Goal: Contribute content: Add original content to the website for others to see

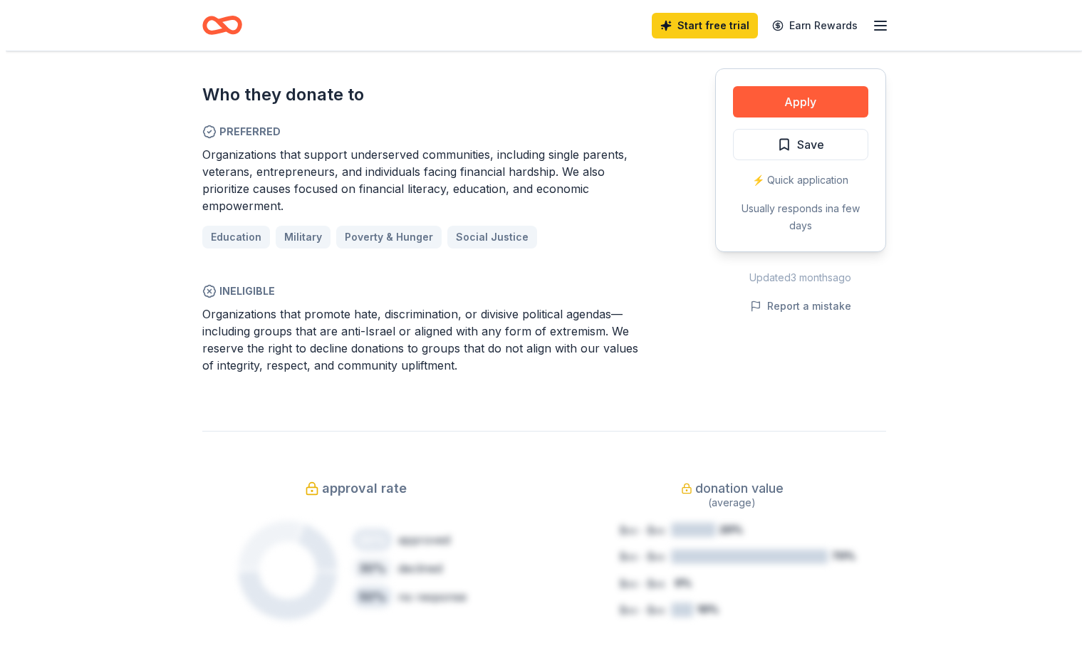
scroll to position [855, 0]
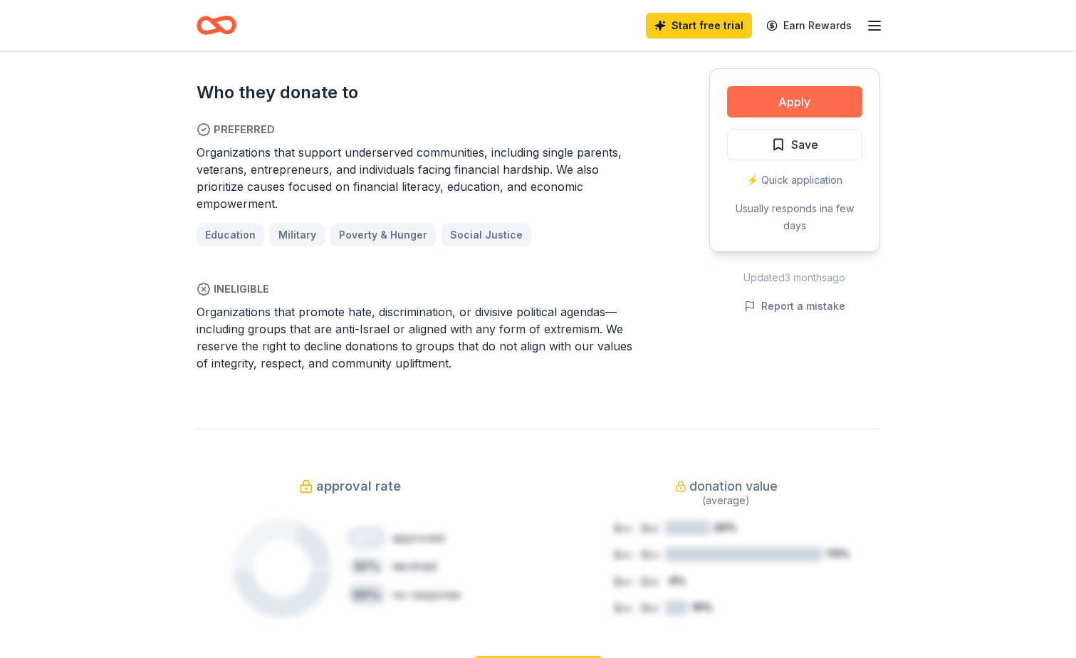
click at [793, 100] on button "Apply" at bounding box center [794, 101] width 135 height 31
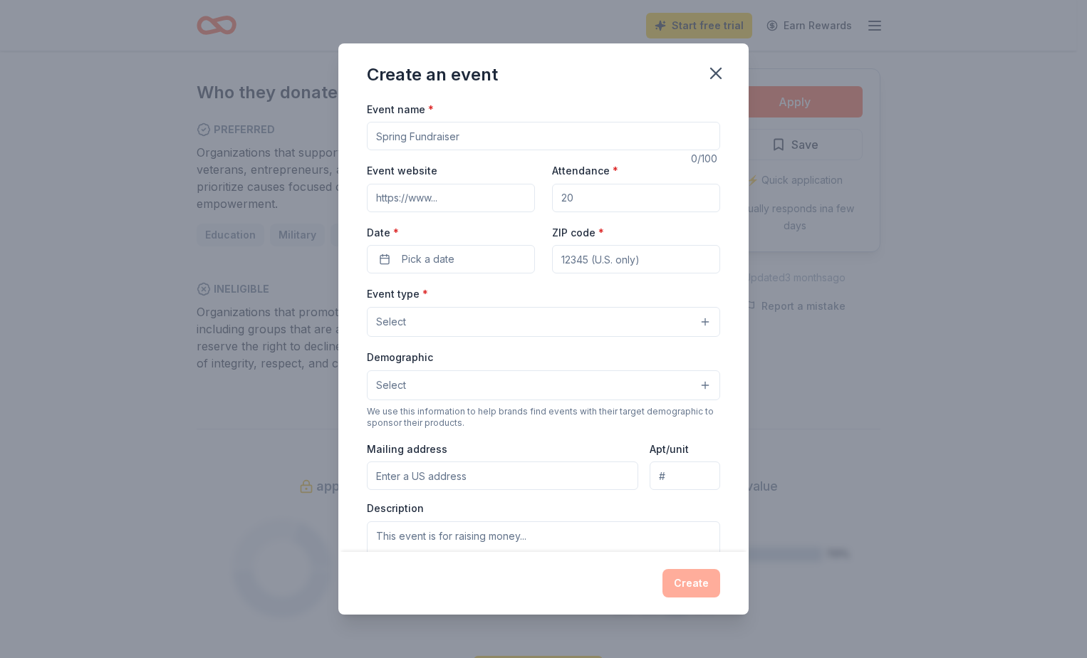
click at [487, 137] on input "Event name *" at bounding box center [543, 136] width 353 height 28
type input "c"
type input "[DATE] celebration"
click at [451, 203] on input "Event website" at bounding box center [451, 198] width 168 height 28
type input "[DOMAIN_NAME]"
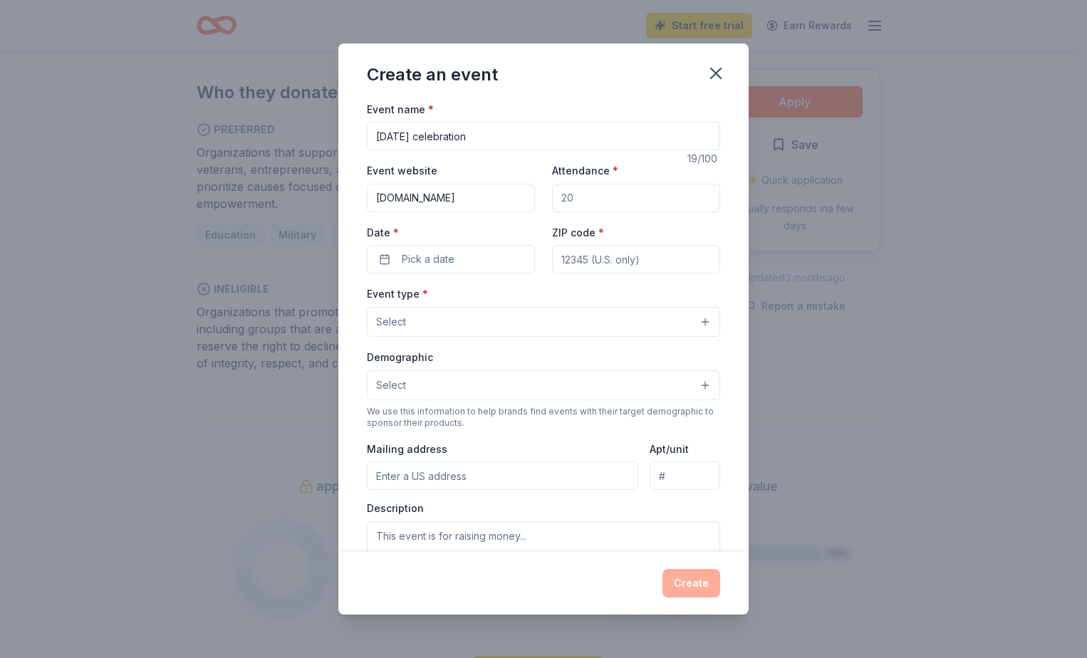
click at [558, 197] on input "Attendance *" at bounding box center [636, 198] width 168 height 28
type input "600"
click at [496, 261] on button "Pick a date" at bounding box center [451, 259] width 168 height 28
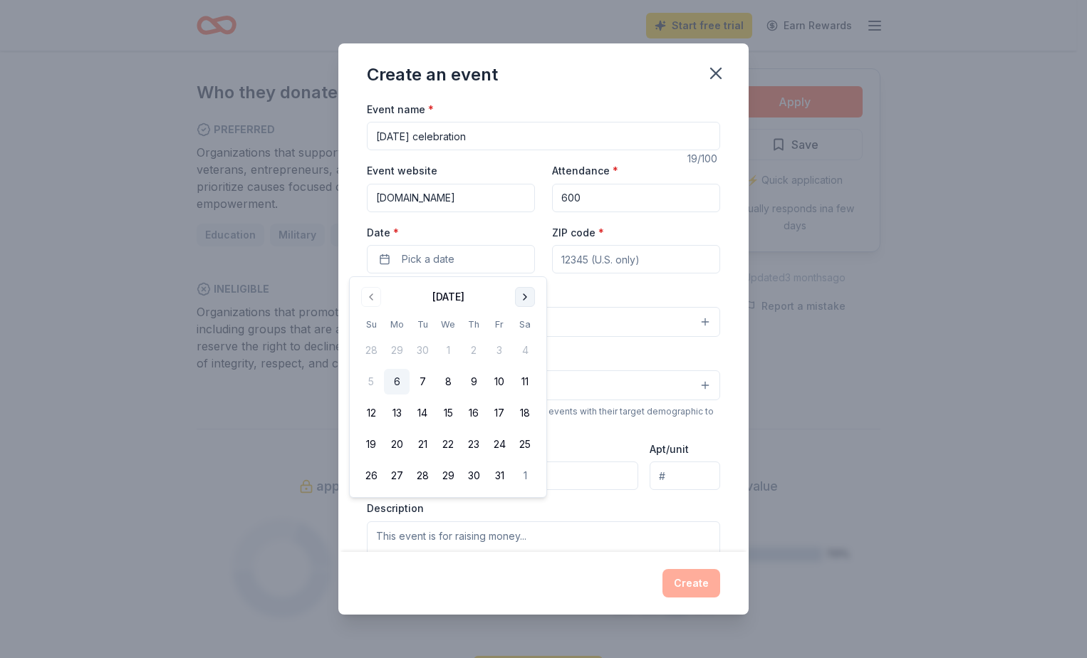
click at [524, 296] on button "Go to next month" at bounding box center [525, 297] width 20 height 20
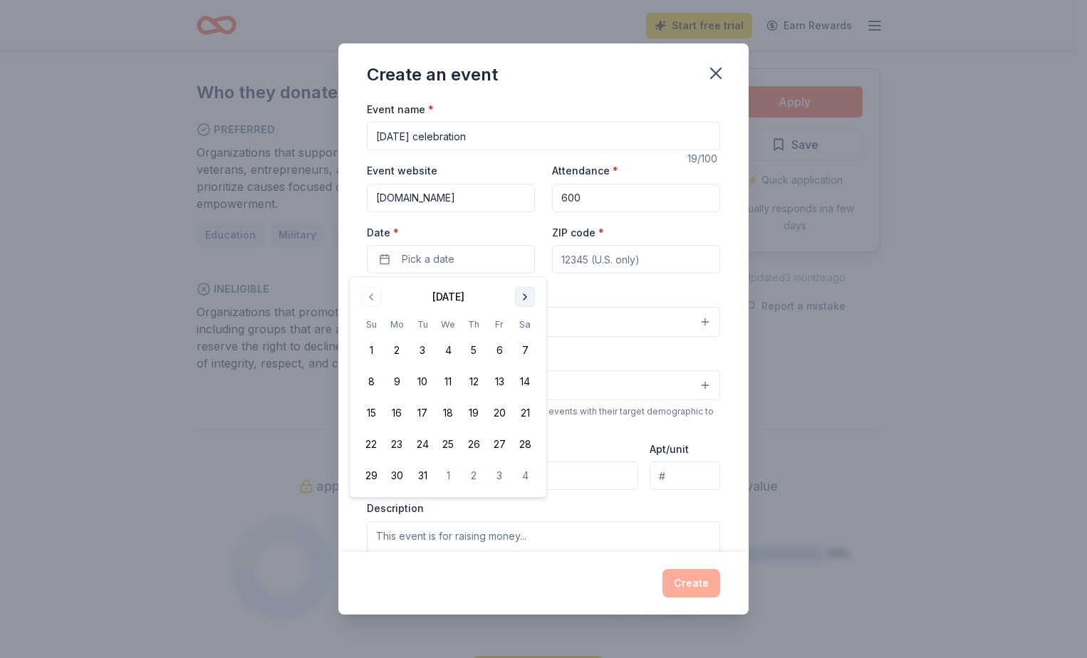
click at [524, 296] on button "Go to next month" at bounding box center [525, 297] width 20 height 20
click at [503, 354] on button "3" at bounding box center [499, 351] width 26 height 26
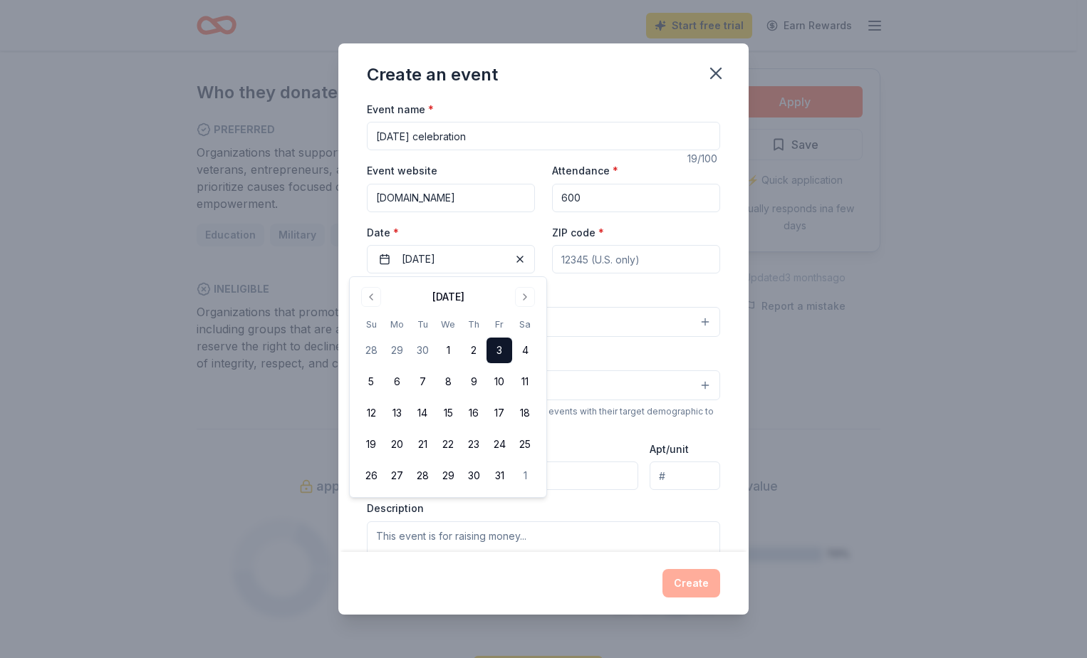
click at [582, 267] on input "ZIP code *" at bounding box center [636, 259] width 168 height 28
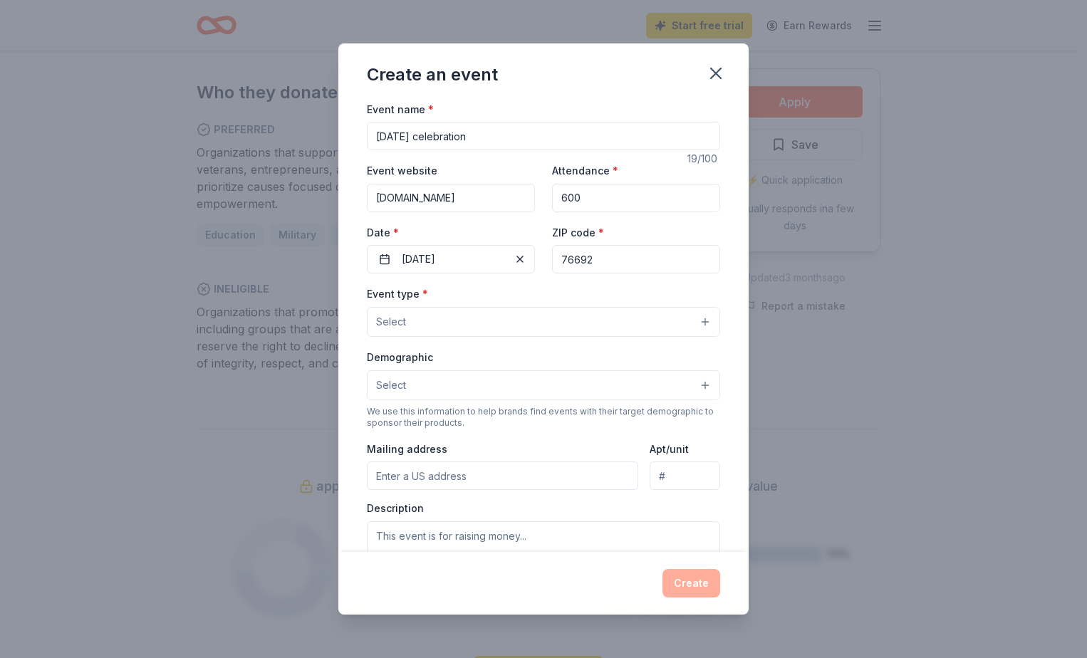
type input "76692"
click at [536, 313] on button "Select" at bounding box center [543, 322] width 353 height 30
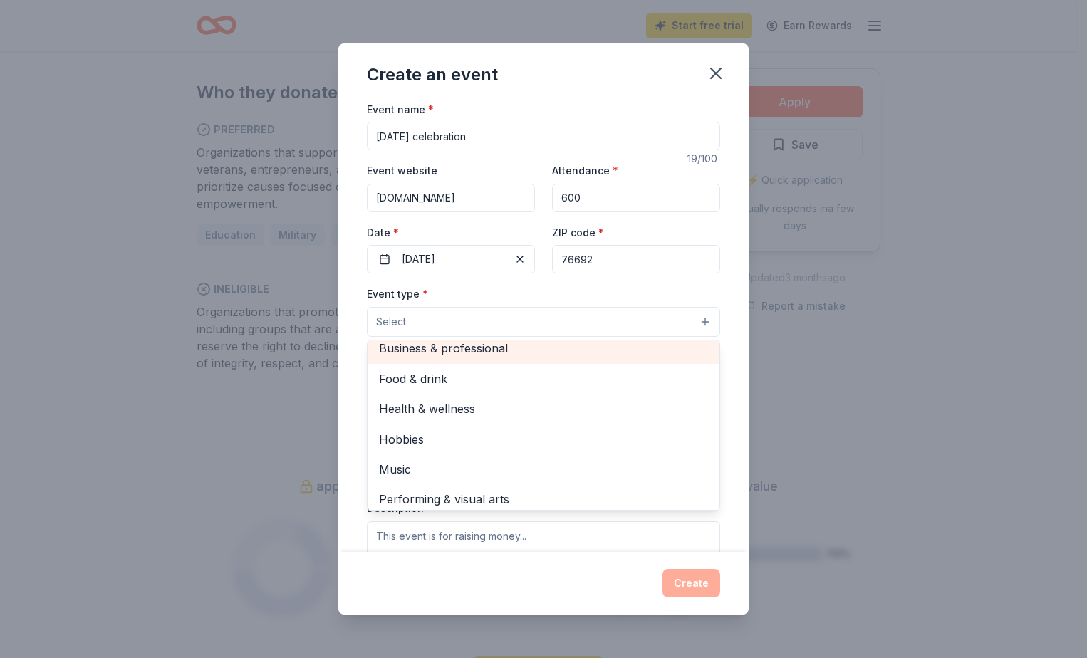
scroll to position [48, 0]
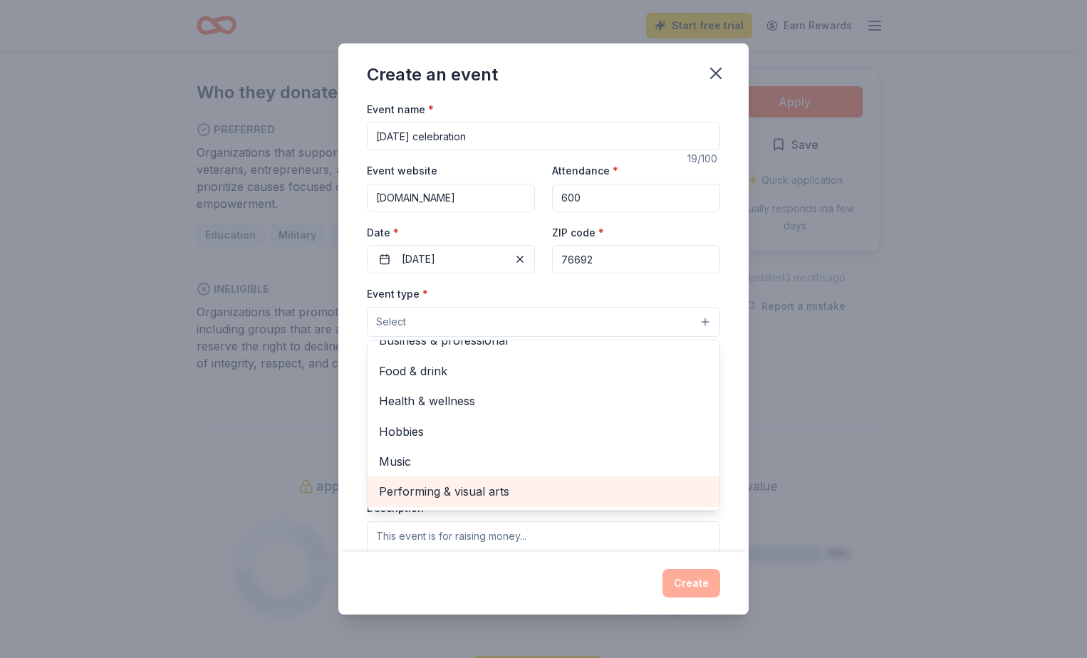
click at [479, 497] on span "Performing & visual arts" at bounding box center [543, 491] width 329 height 19
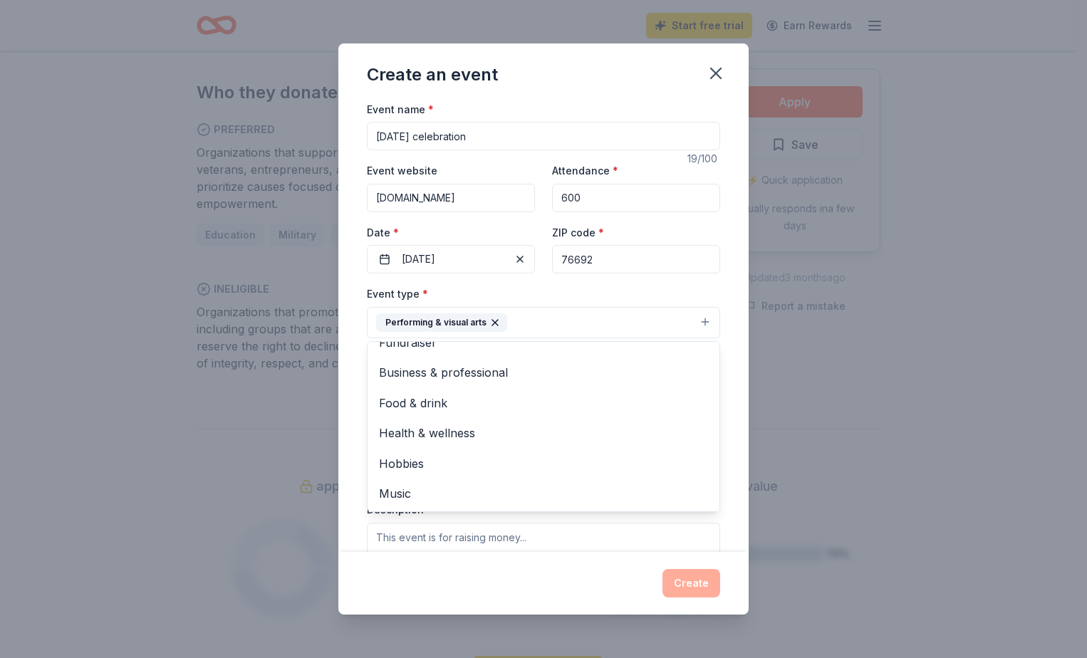
click at [805, 405] on div "Create an event Event name * [DATE] celebration 19 /100 Event website [DOMAIN_N…" at bounding box center [543, 329] width 1087 height 658
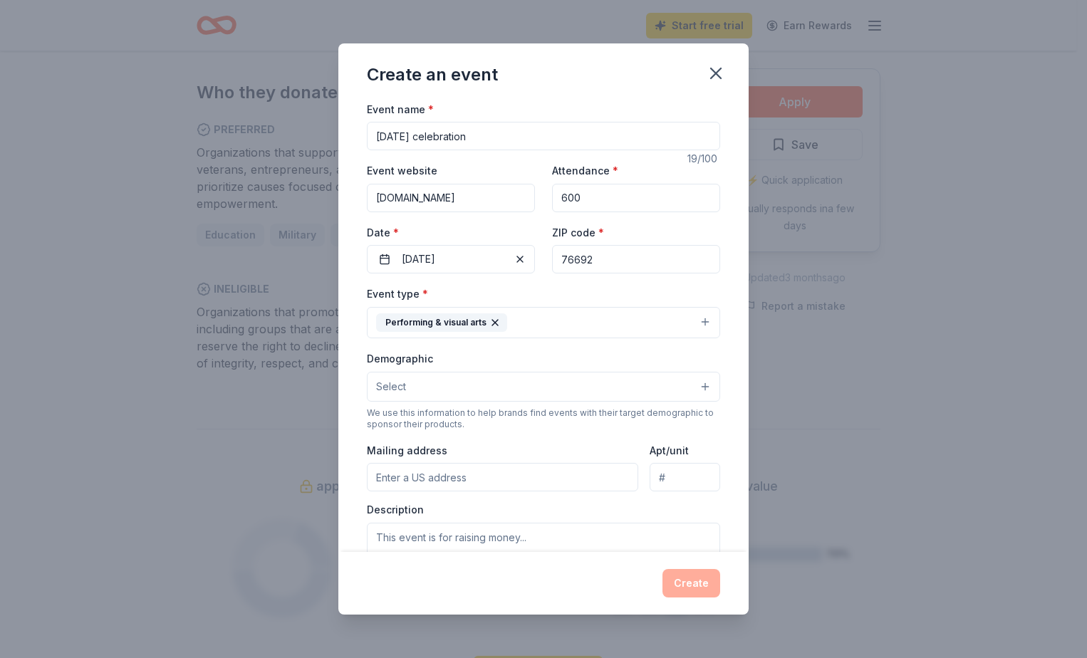
click at [693, 383] on button "Select" at bounding box center [543, 387] width 353 height 30
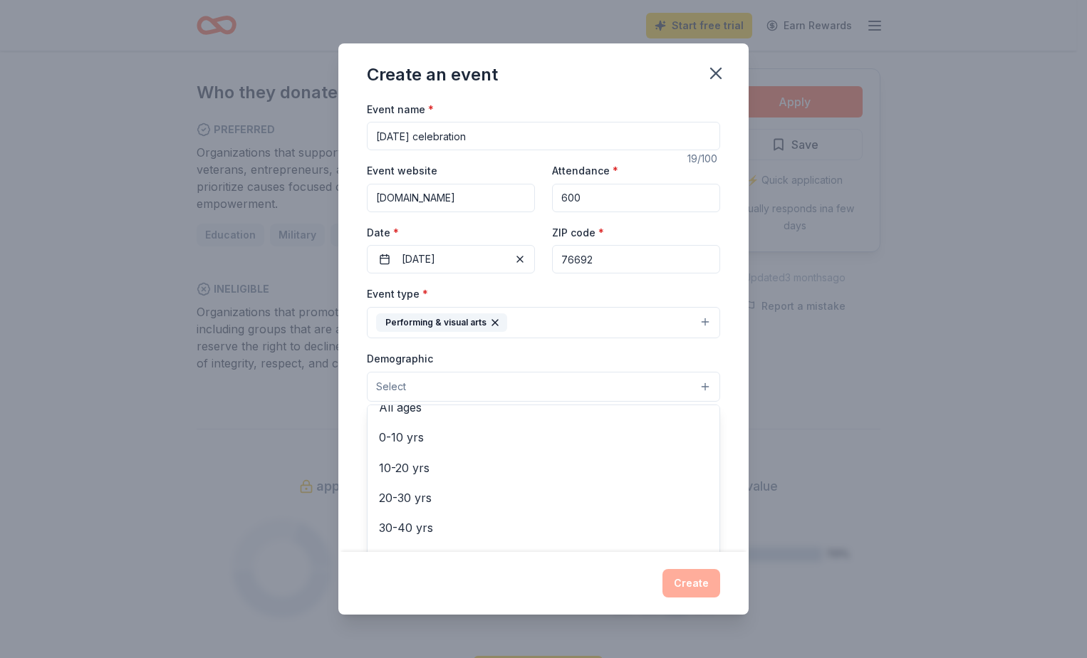
scroll to position [89, 0]
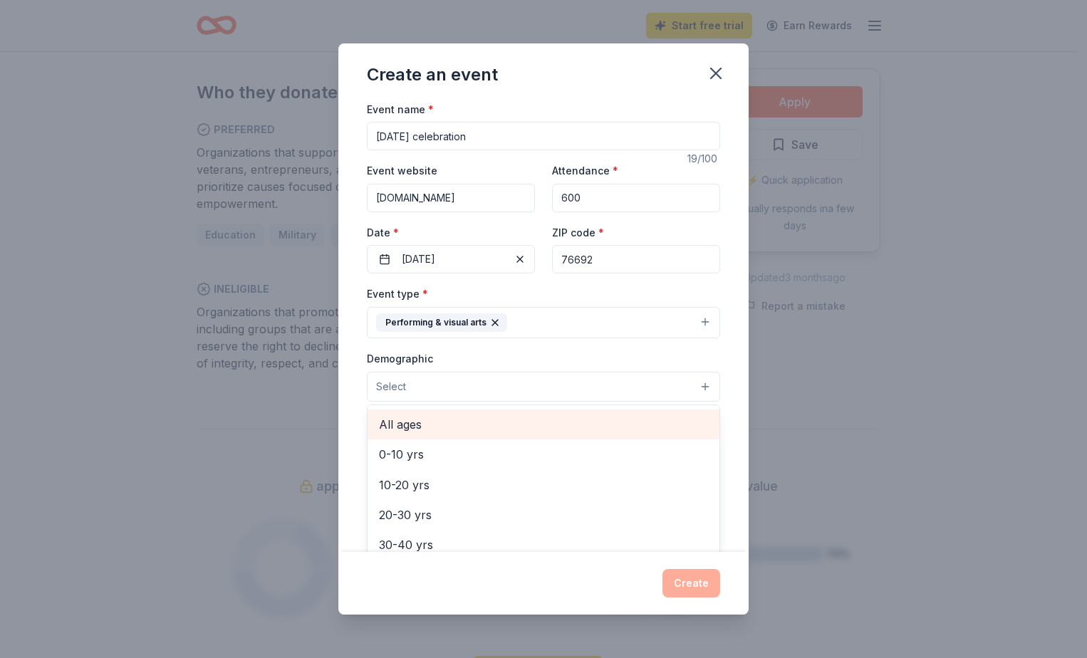
click at [422, 427] on span "All ages" at bounding box center [543, 424] width 329 height 19
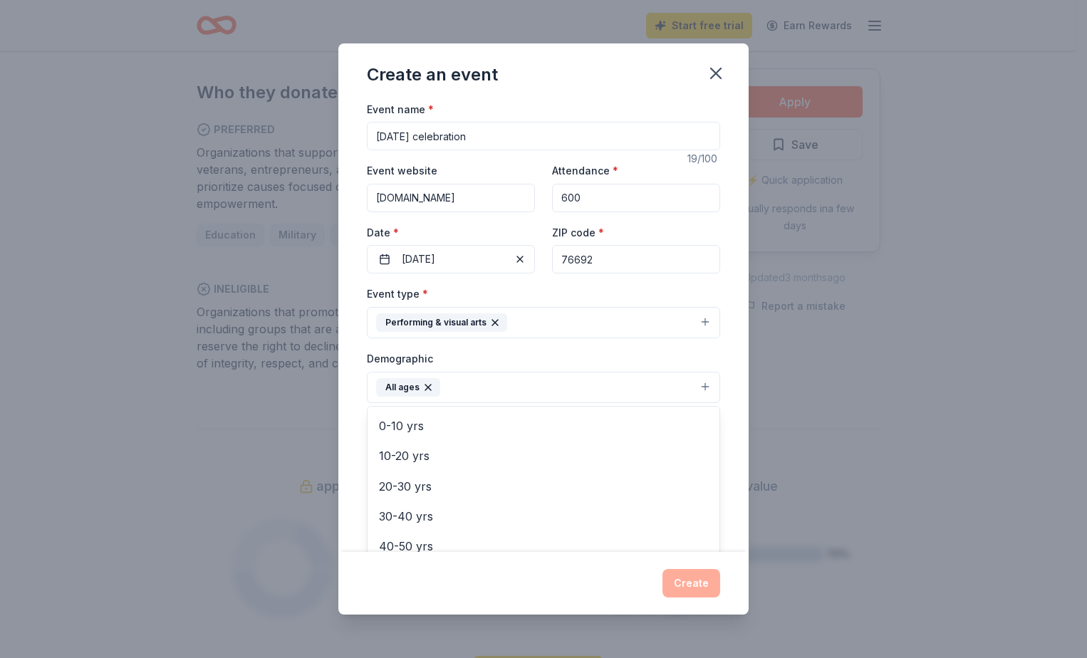
click at [819, 432] on div "Create an event Event name * [DATE] celebration 19 /100 Event website [DOMAIN_N…" at bounding box center [543, 329] width 1087 height 658
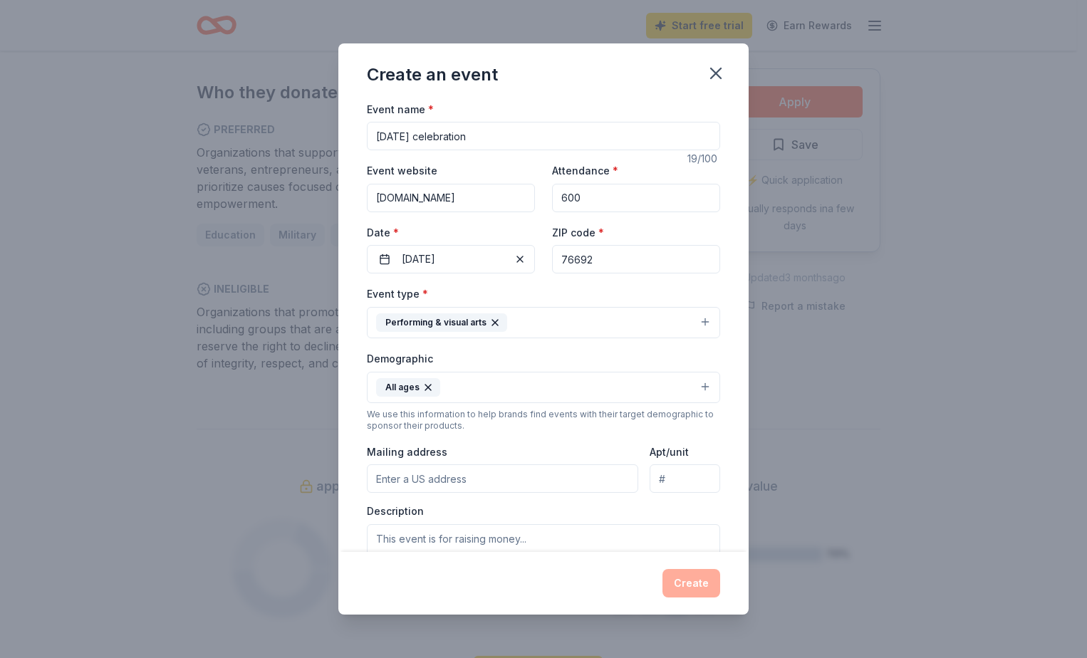
click at [484, 481] on input "Mailing address" at bounding box center [502, 478] width 271 height 28
type input "[STREET_ADDRESS][PERSON_NAME]"
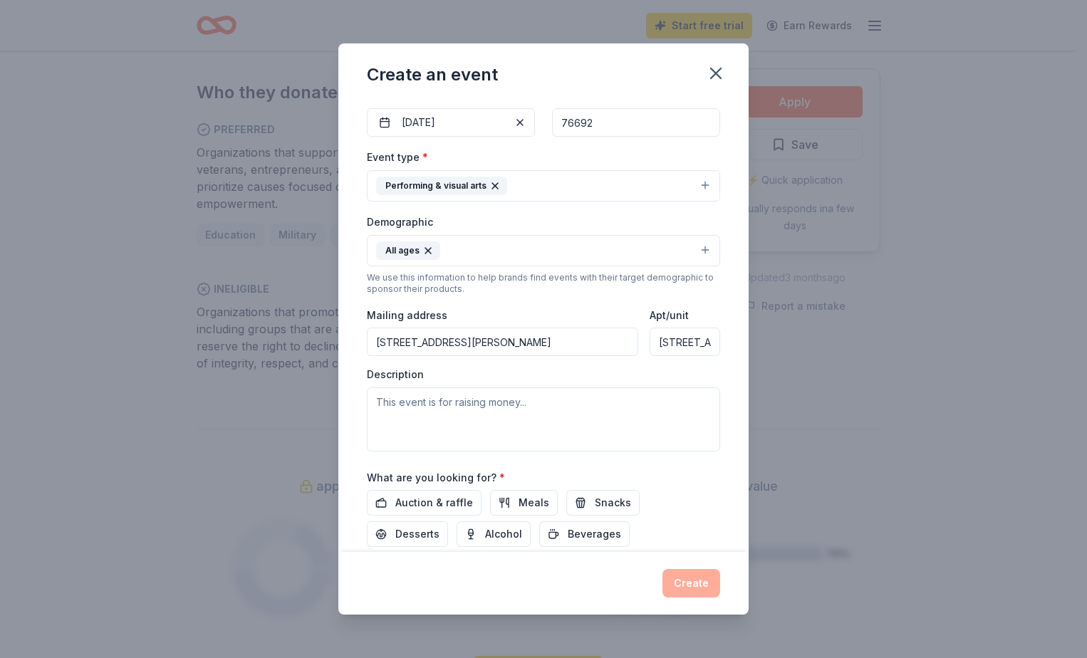
scroll to position [142, 0]
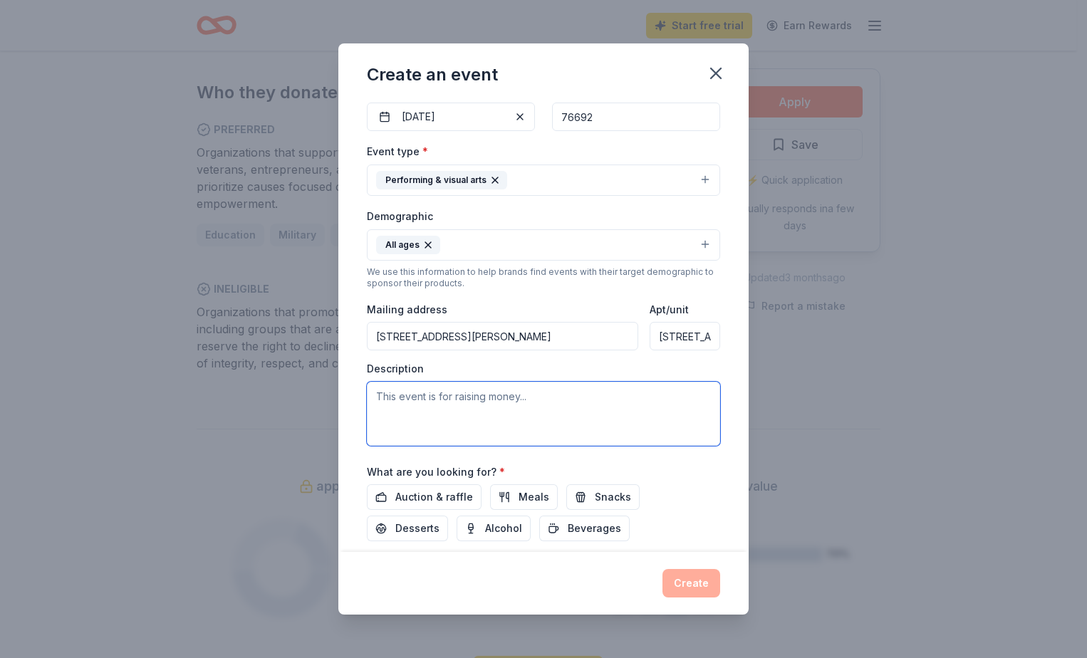
click at [462, 395] on textarea at bounding box center [543, 414] width 353 height 64
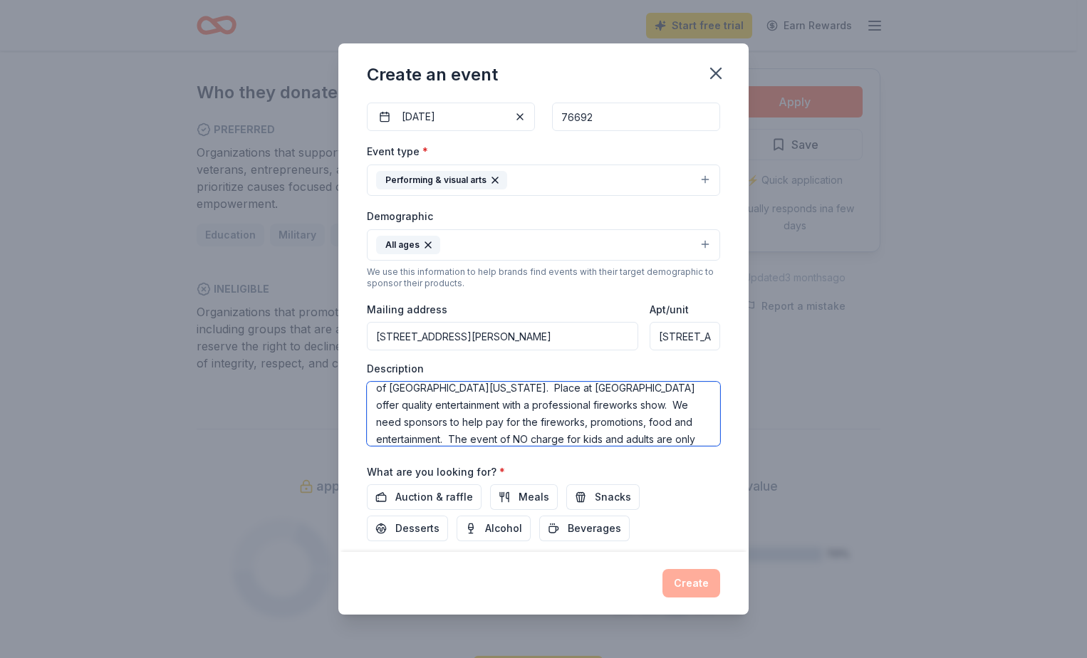
scroll to position [43, 0]
type textarea "This is a community outreach program in a [MEDICAL_DATA] rural area of [GEOGRAP…"
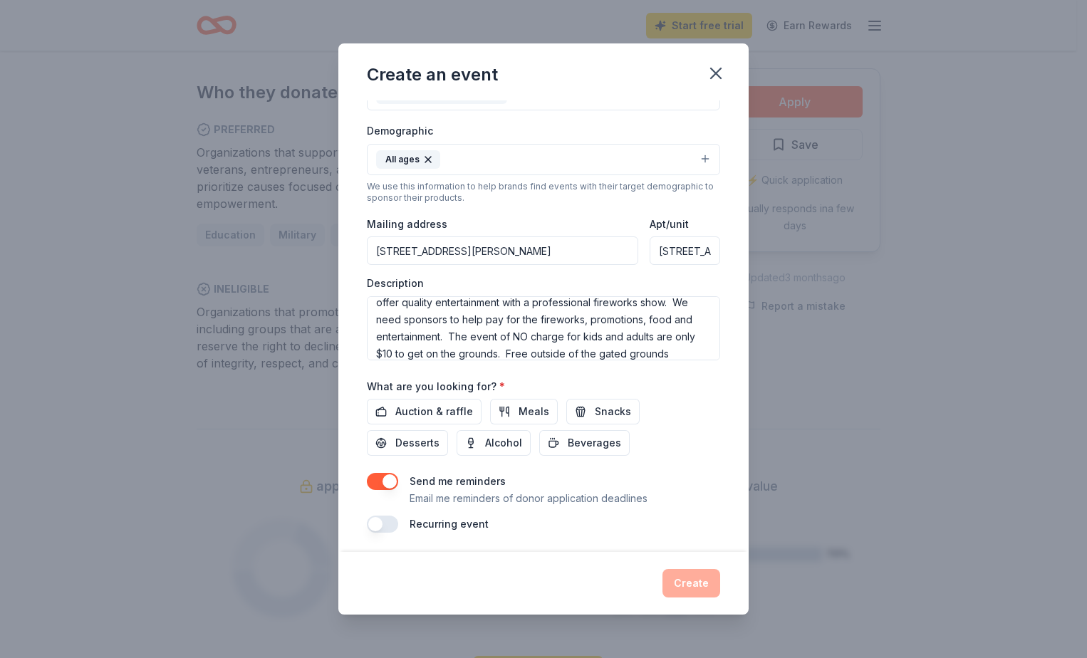
scroll to position [231, 0]
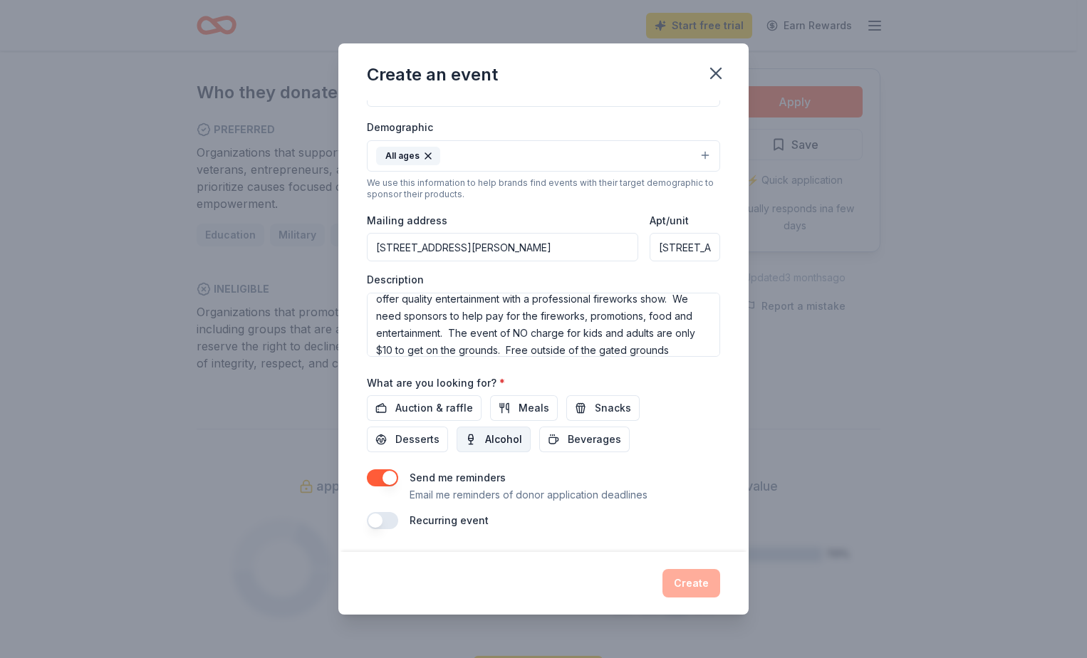
click at [488, 437] on span "Alcohol" at bounding box center [503, 439] width 37 height 17
click at [686, 580] on button "Create" at bounding box center [691, 583] width 58 height 28
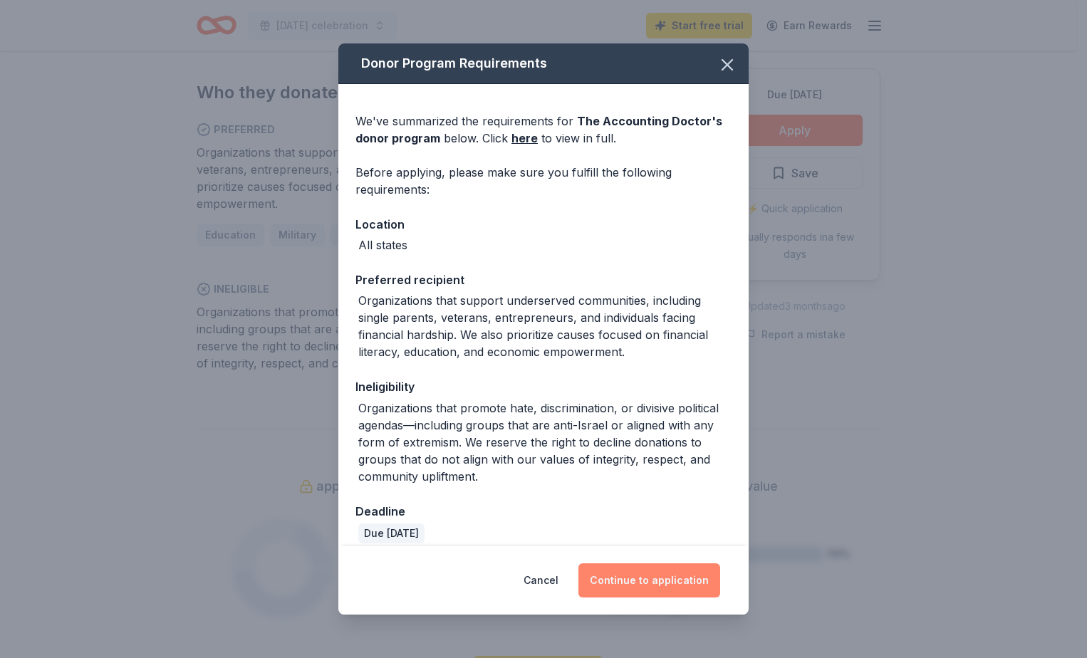
click at [657, 581] on button "Continue to application" at bounding box center [649, 580] width 142 height 34
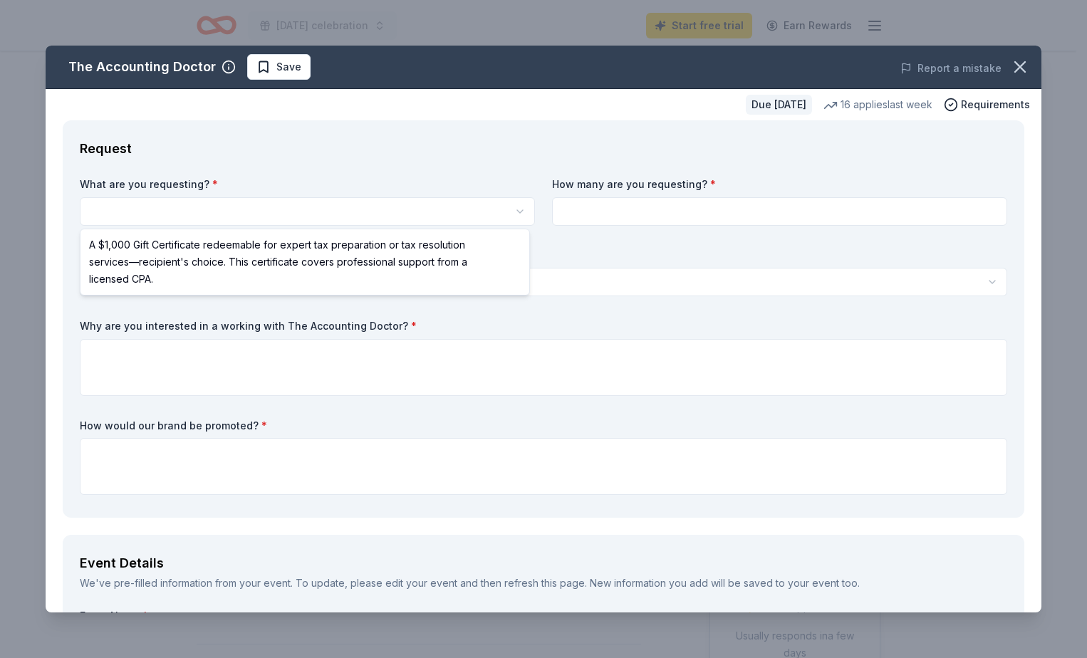
click at [520, 207] on html "[DATE] celebration Start free trial Earn Rewards Due [DATE] Share The Accountin…" at bounding box center [543, 329] width 1087 height 658
select select "A $1,000 Gift Certificate redeemable for expert tax preparation or tax resoluti…"
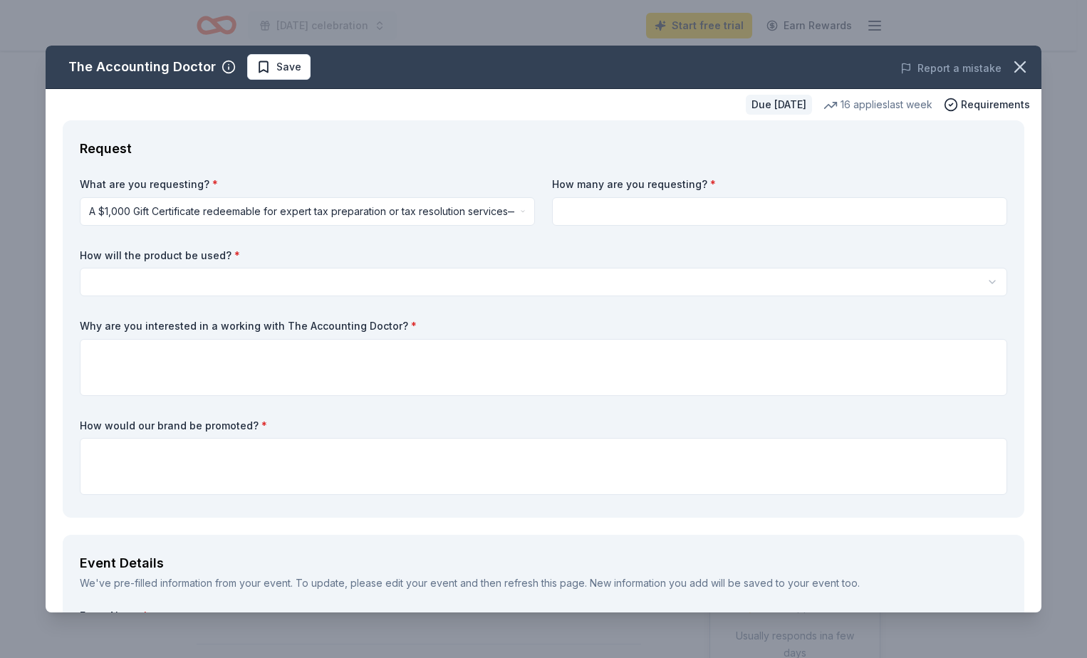
click at [593, 209] on input at bounding box center [779, 211] width 455 height 28
type input "1"
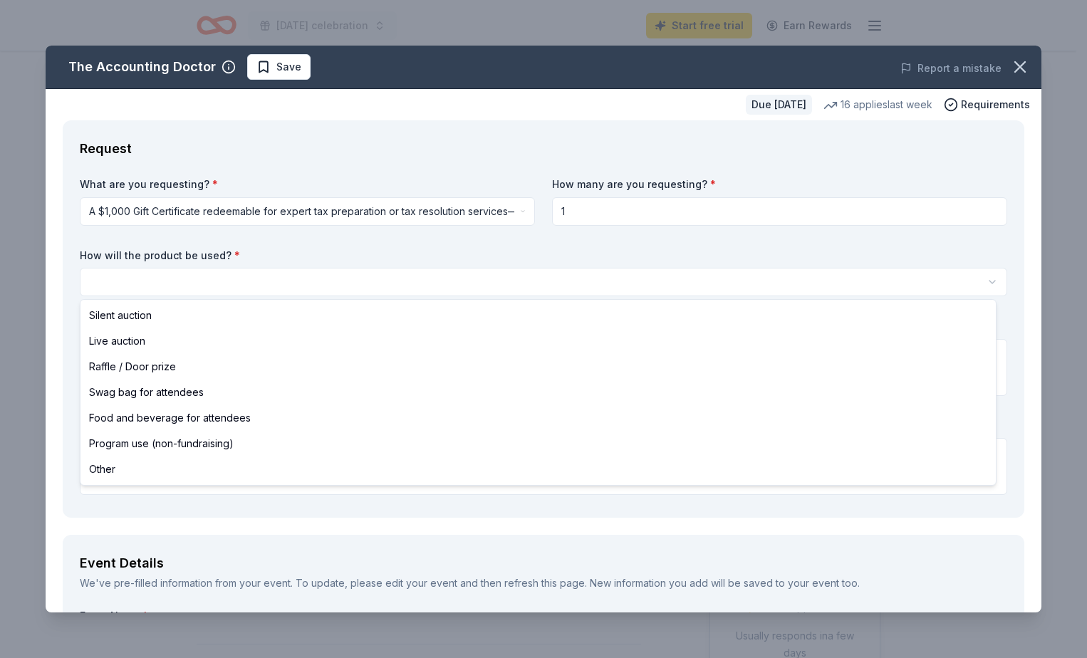
click at [280, 279] on html "[DATE] celebration Start free trial Earn Rewards Due [DATE] Share The Accountin…" at bounding box center [543, 329] width 1087 height 658
select select "programUse"
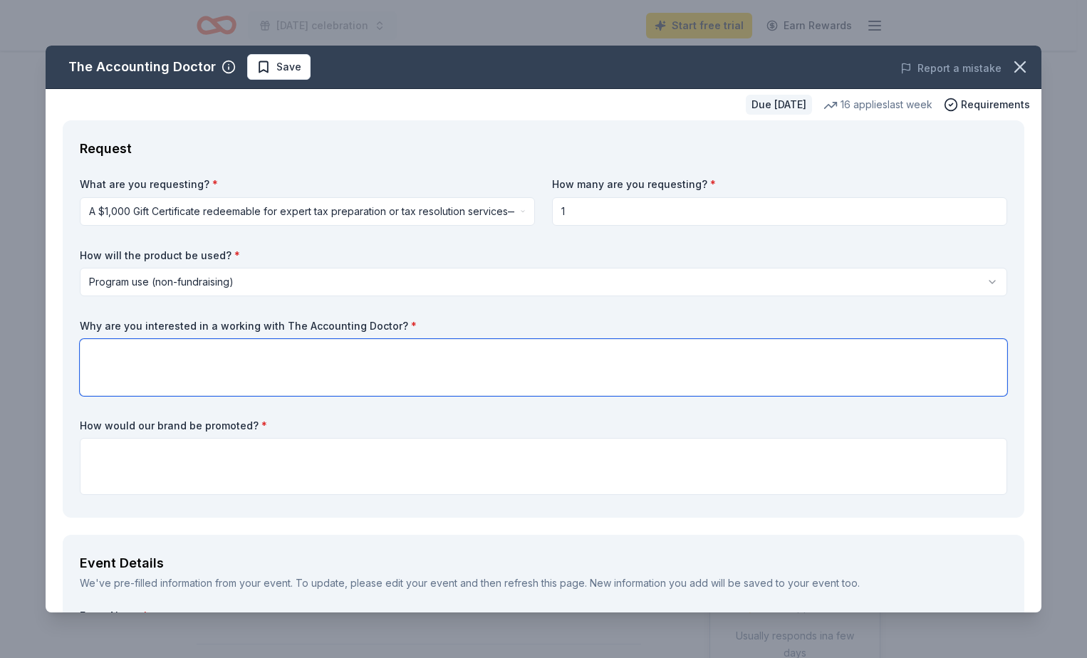
click at [171, 356] on textarea at bounding box center [543, 367] width 927 height 57
type textarea "C"
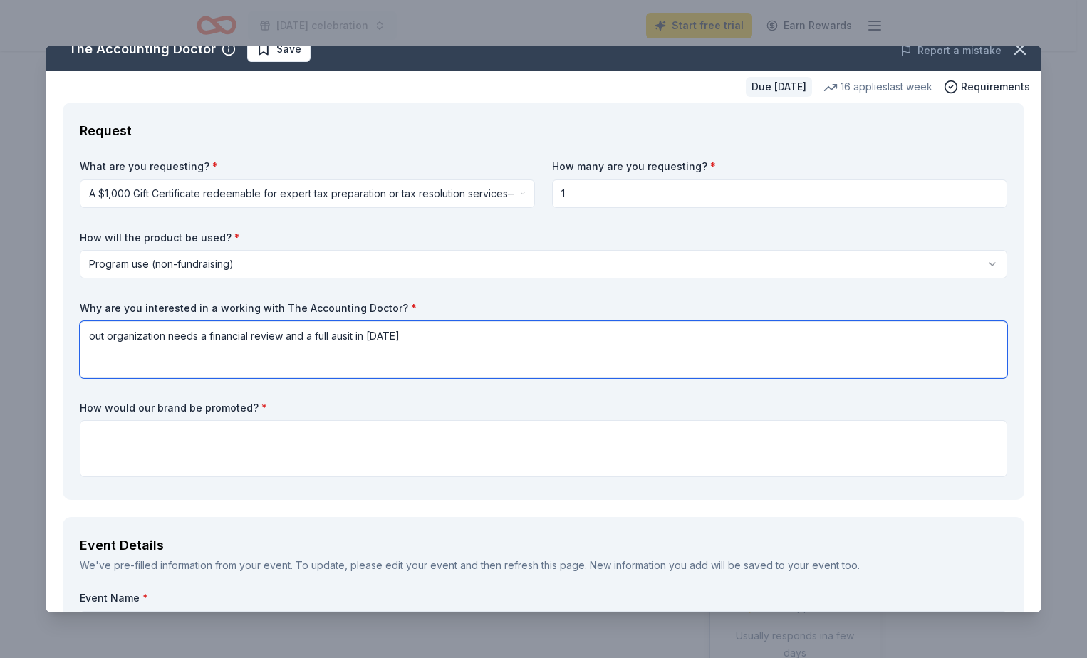
click at [280, 335] on textarea "out organization needs a financial review and a full ausit in [DATE]" at bounding box center [543, 349] width 927 height 57
click at [400, 338] on textarea "out organization needs a financial review for 2025 and a full ausit in [DATE]" at bounding box center [543, 349] width 927 height 57
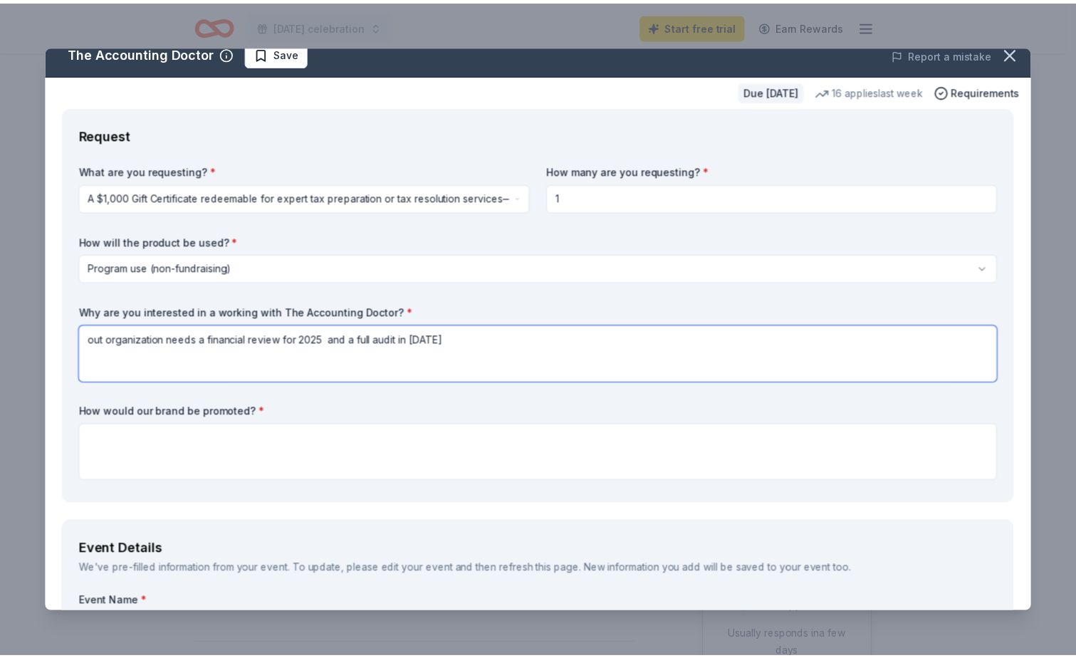
scroll to position [0, 0]
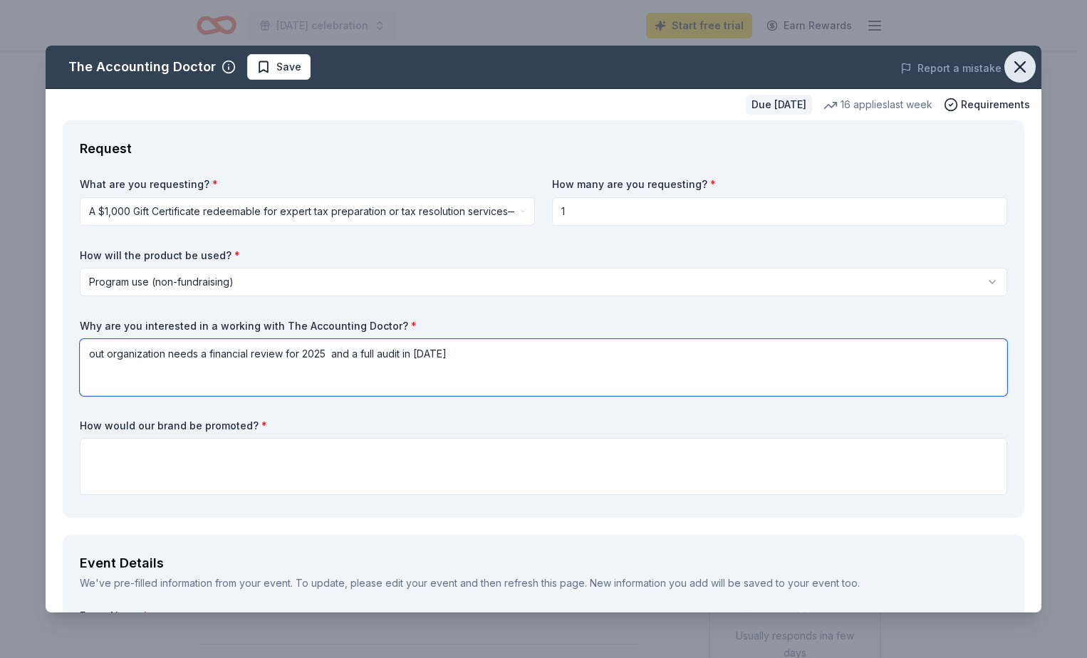
type textarea "out organization needs a financial review for 2025 and a full audit in [DATE]"
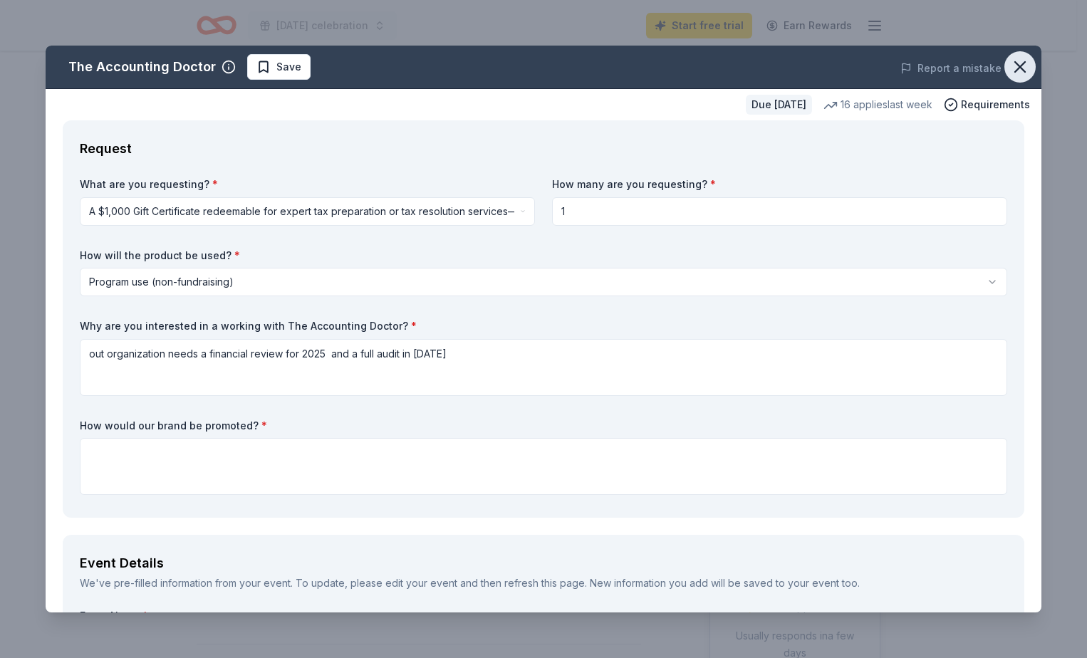
click at [1010, 64] on icon "button" at bounding box center [1020, 67] width 20 height 20
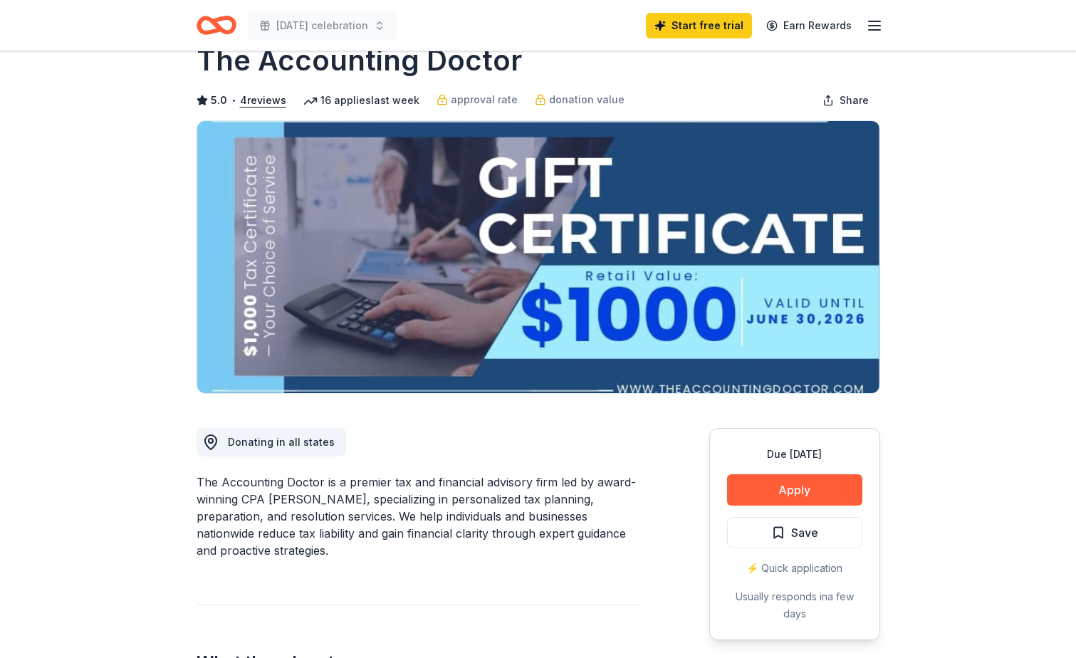
scroll to position [36, 0]
